Goal: Task Accomplishment & Management: Manage account settings

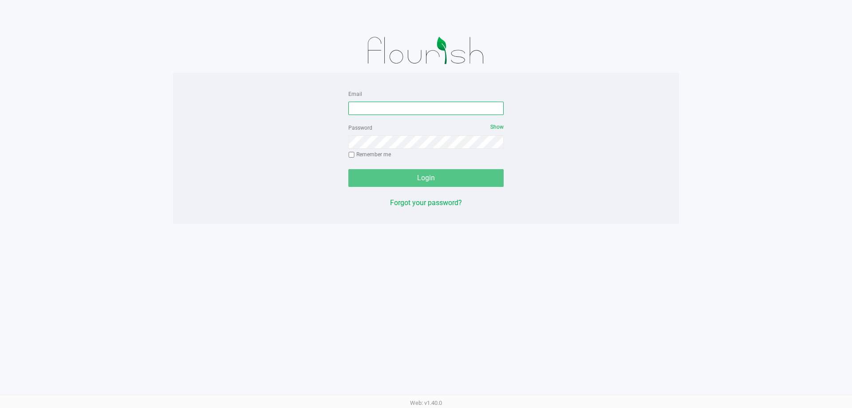
click at [365, 103] on input "Email" at bounding box center [425, 108] width 155 height 13
type input "[EMAIL_ADDRESS][DOMAIN_NAME]"
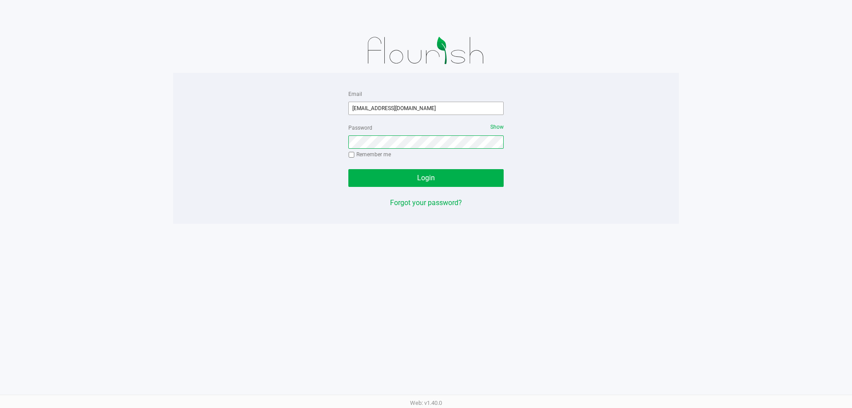
click at [348, 169] on button "Login" at bounding box center [425, 178] width 155 height 18
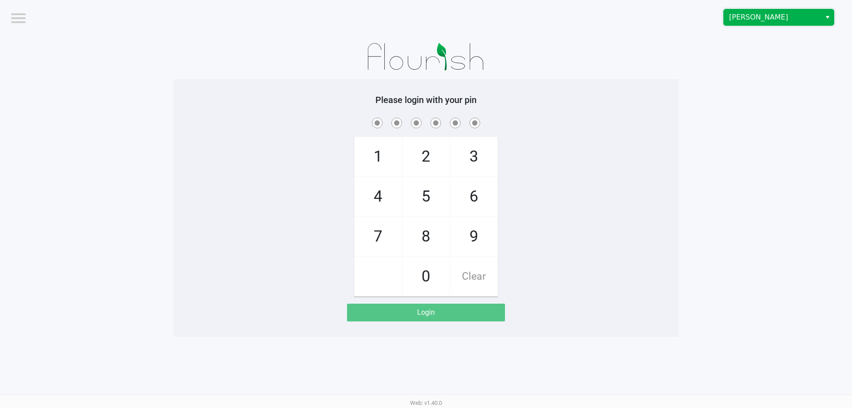
click at [771, 25] on kendo-dropdownlist "[PERSON_NAME]" at bounding box center [779, 17] width 111 height 17
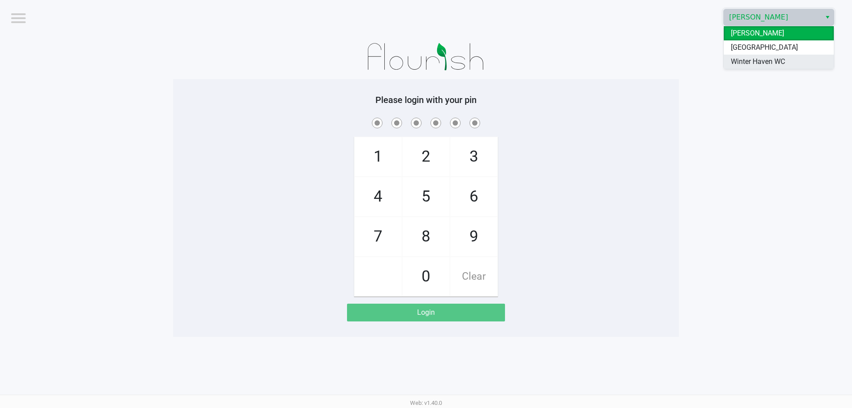
click at [766, 64] on span "Winter Haven WC" at bounding box center [758, 61] width 54 height 11
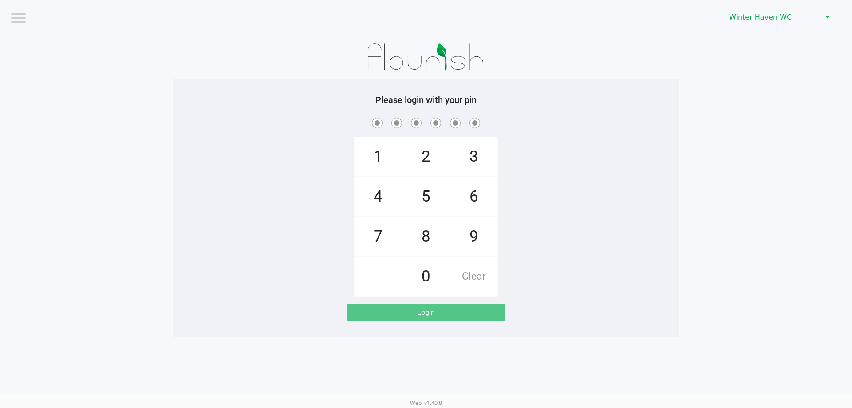
click at [742, 132] on app-pos-login-wrapper "Logout [GEOGRAPHIC_DATA] WC Please login with your pin 1 4 7 2 5 8 0 3 6 9 Clea…" at bounding box center [426, 168] width 852 height 337
click at [201, 198] on div "1 4 7 2 5 8 0 3 6 9 Clear" at bounding box center [426, 206] width 506 height 181
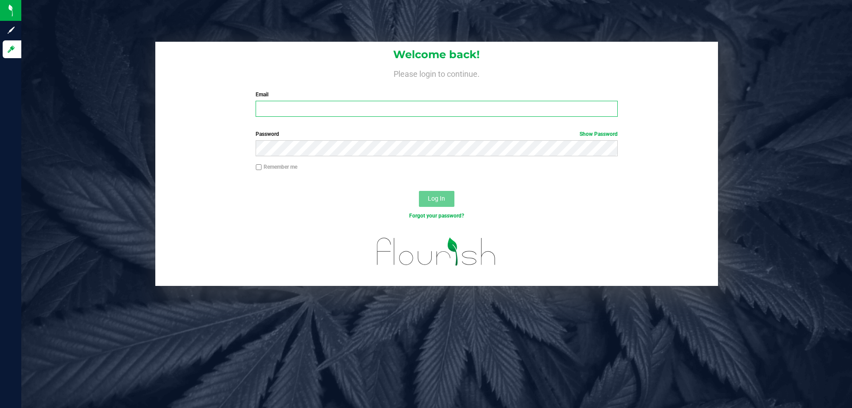
click at [293, 113] on input "Email" at bounding box center [437, 109] width 362 height 16
type input "[EMAIL_ADDRESS][DOMAIN_NAME]"
click at [419, 191] on button "Log In" at bounding box center [437, 199] width 36 height 16
